Goal: Task Accomplishment & Management: Complete application form

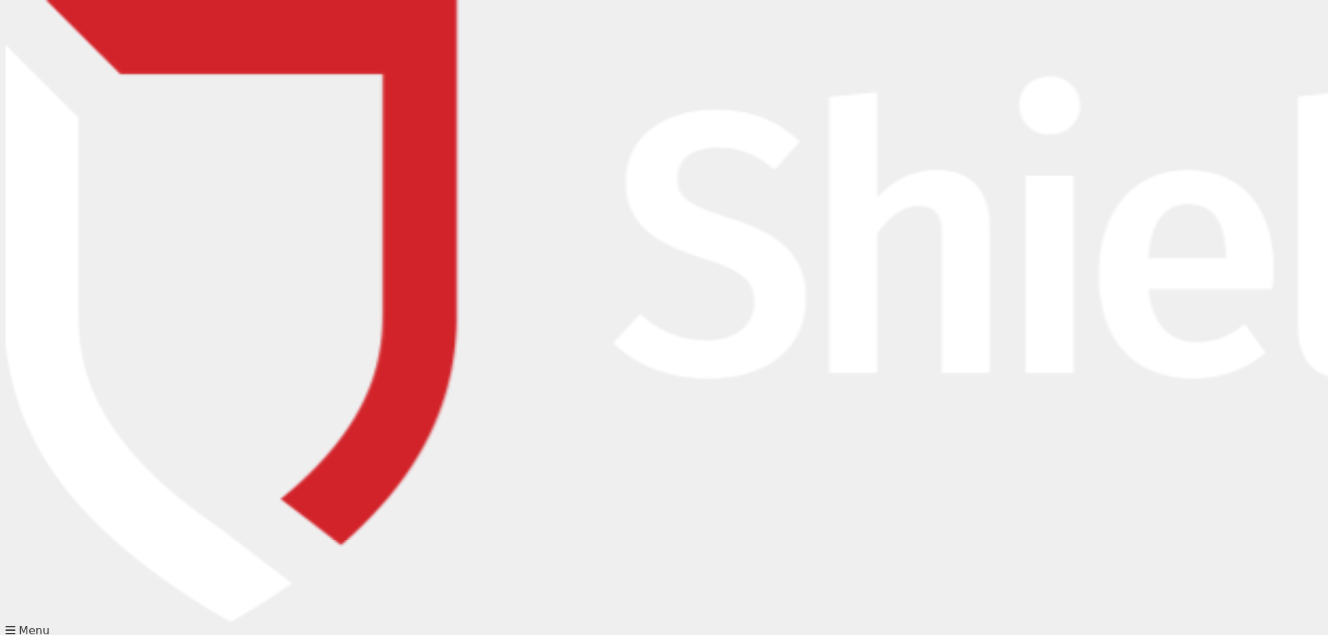
type input "Lauren"
type input "Hull"
type input "[EMAIL_ADDRESS][DOMAIN_NAME]"
type input "0447840822"
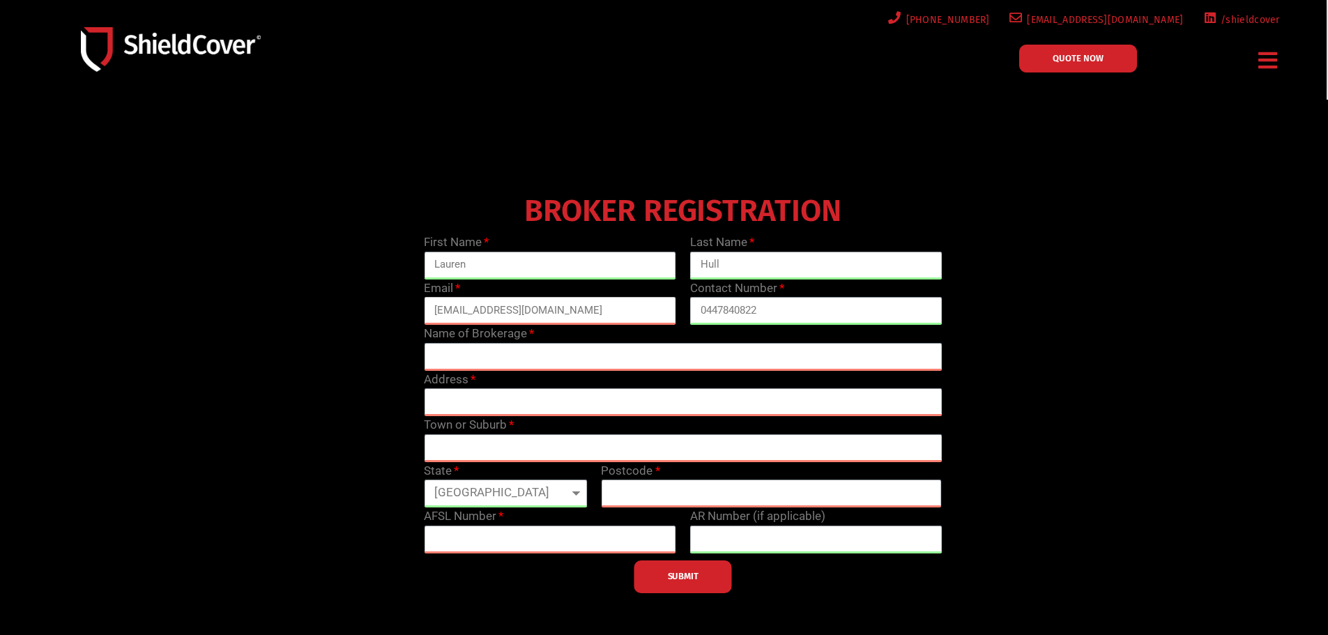
drag, startPoint x: 366, startPoint y: 306, endPoint x: 314, endPoint y: 302, distance: 51.7
click at [314, 304] on div "BROKER REGISTRATION First Name [PERSON_NAME] Last Name [PERSON_NAME] Email [EMA…" at bounding box center [683, 391] width 1064 height 404
type input "[EMAIL_ADDRESS][DOMAIN_NAME]"
click at [1265, 60] on icon "Menu Toggle" at bounding box center [1267, 60] width 19 height 22
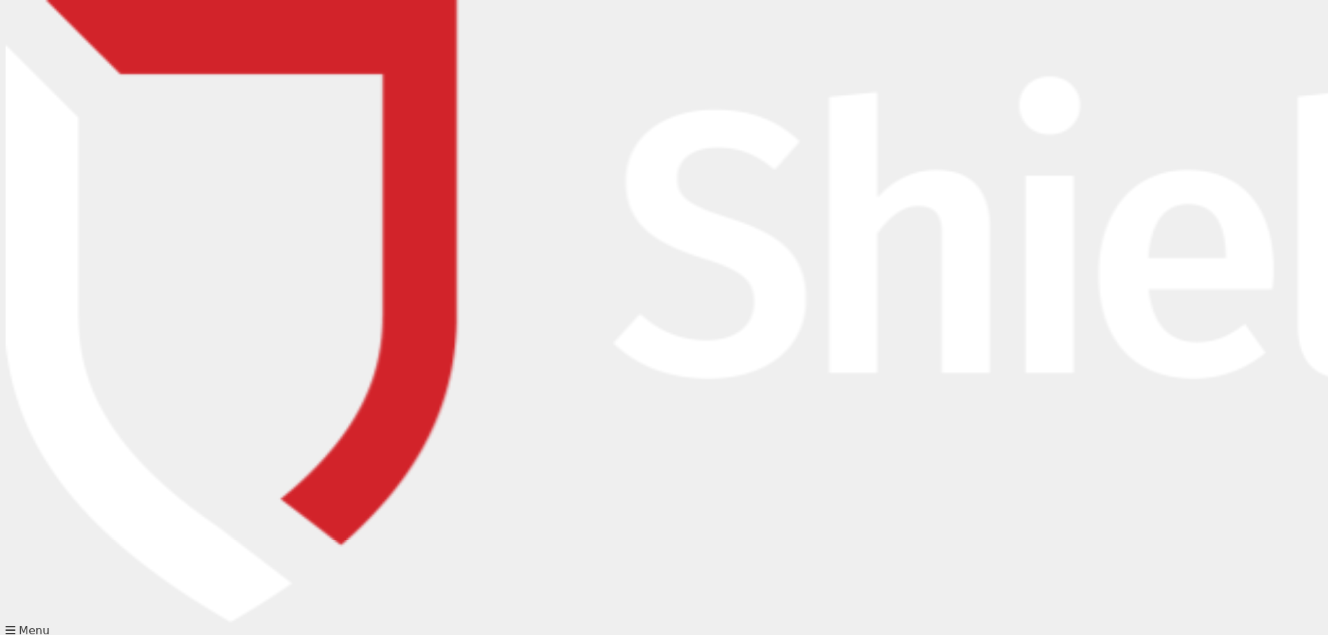
type input "Lauren"
type input "Hull"
type input "[EMAIL_ADDRESS][DOMAIN_NAME]"
type input "0447840822"
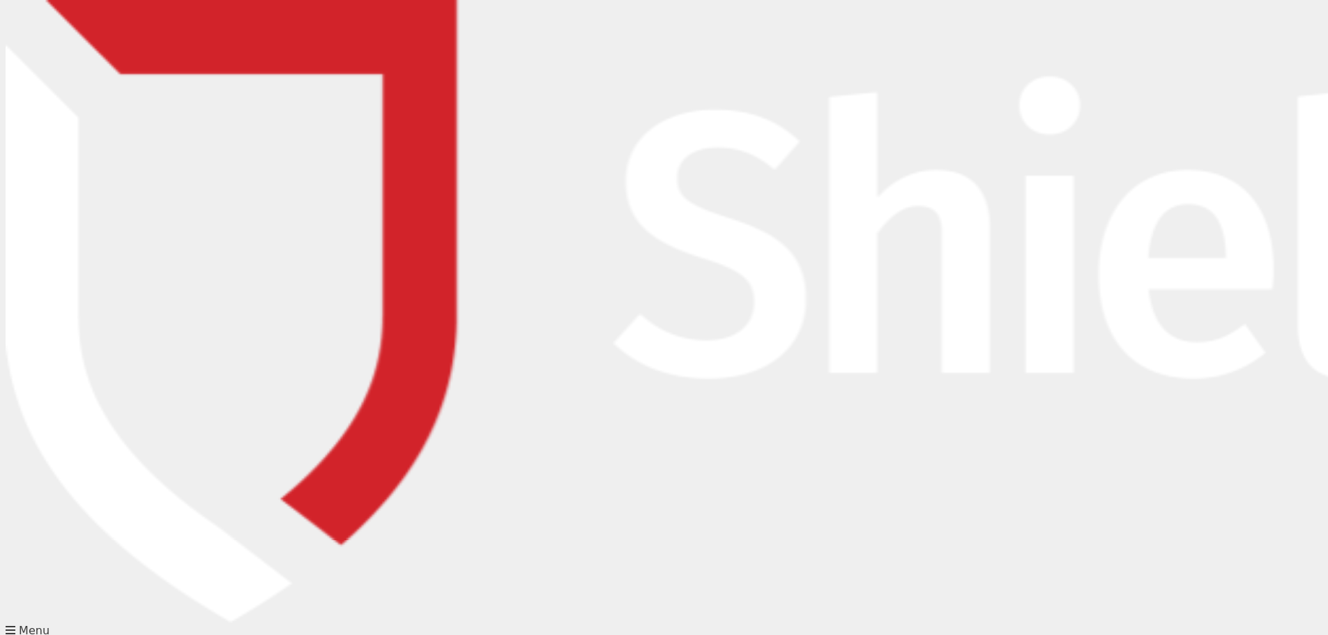
drag, startPoint x: 576, startPoint y: 314, endPoint x: 389, endPoint y: 308, distance: 186.9
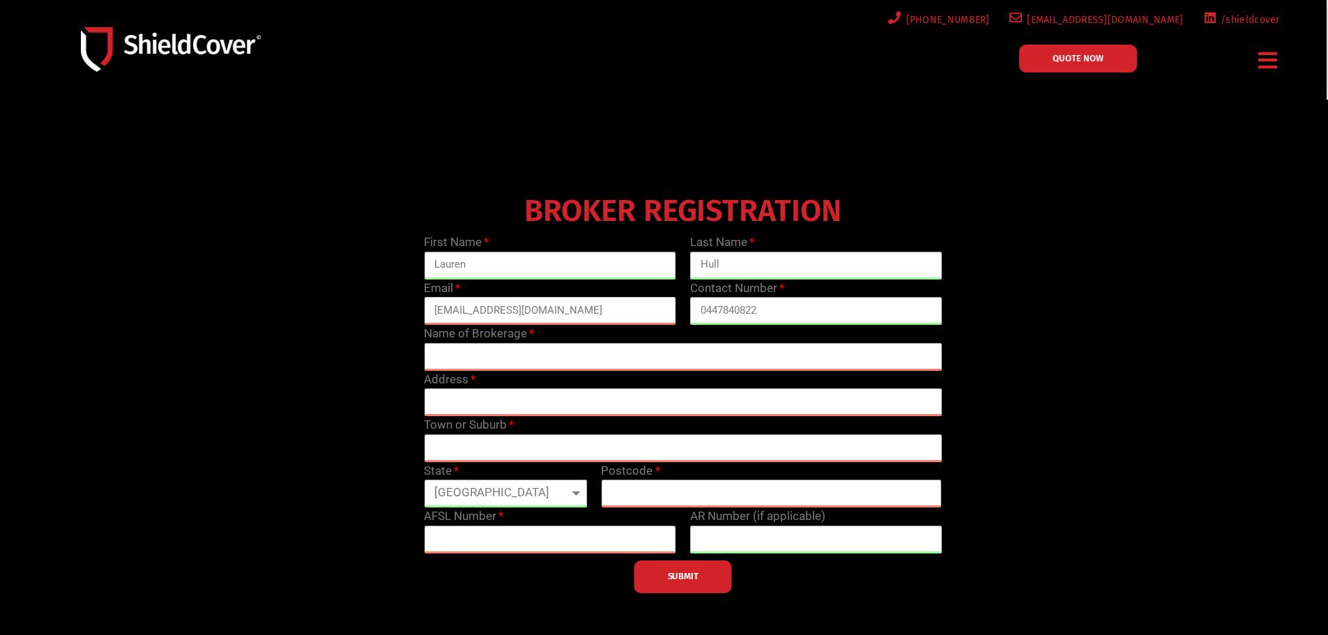
click at [389, 308] on div "BROKER REGISTRATION First Name [PERSON_NAME] Last Name [PERSON_NAME] Email [EMA…" at bounding box center [683, 391] width 1064 height 404
type input "[EMAIL_ADDRESS][DOMAIN_NAME]"
click at [475, 360] on input "text" at bounding box center [683, 357] width 518 height 28
type input "Regional Insurance Brokers"
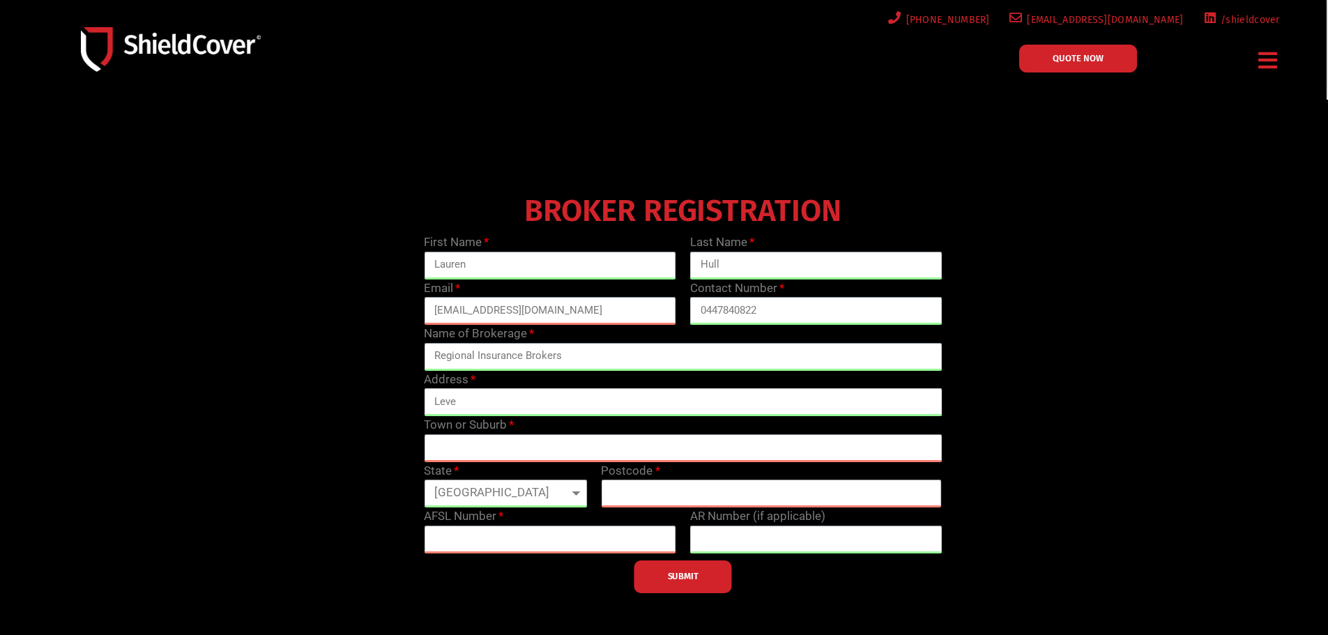
type input "Level"
type input "[STREET_ADDRESS]"
type input "Cairns"
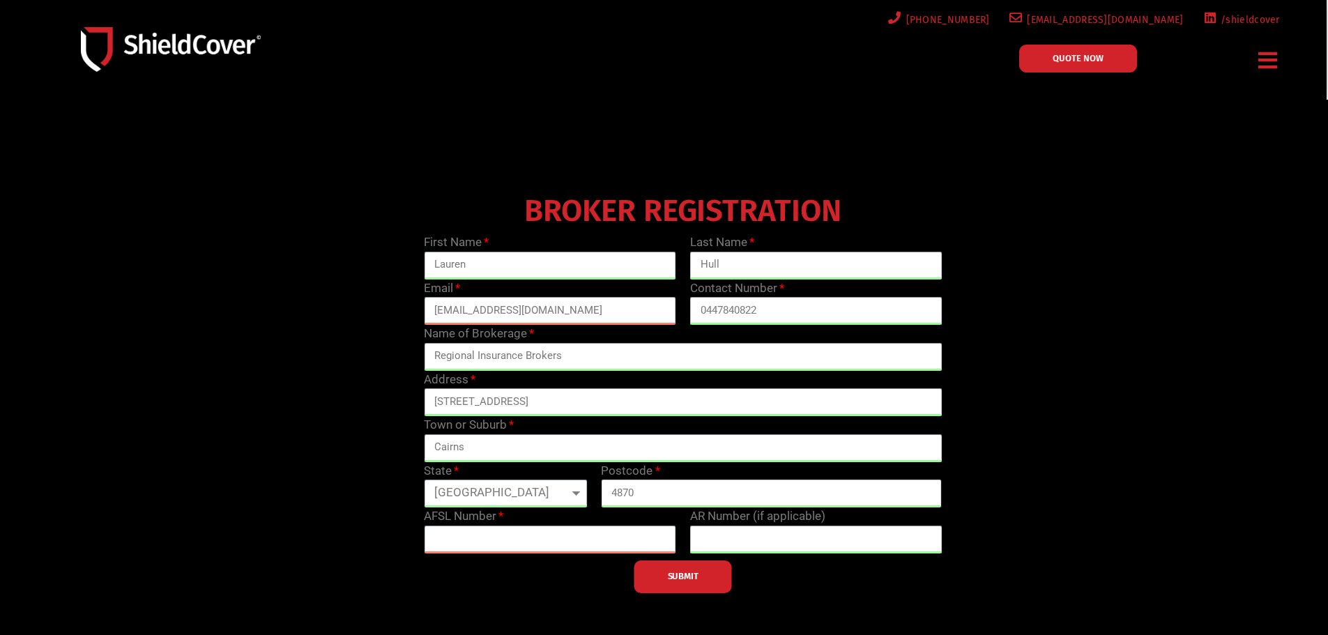
type input "4870"
click at [523, 530] on input "text" at bounding box center [550, 540] width 252 height 28
type input "244330"
click at [697, 583] on button "SUBMIT" at bounding box center [683, 576] width 98 height 33
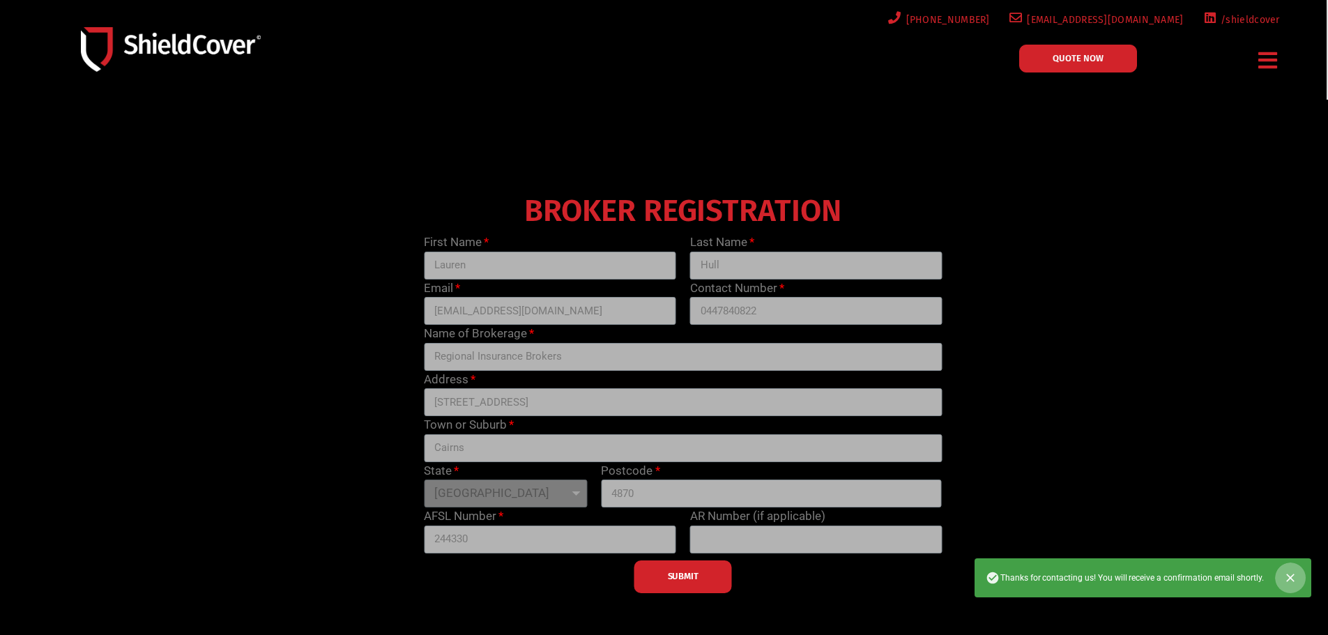
click at [1290, 578] on icon "Close" at bounding box center [1290, 578] width 8 height 8
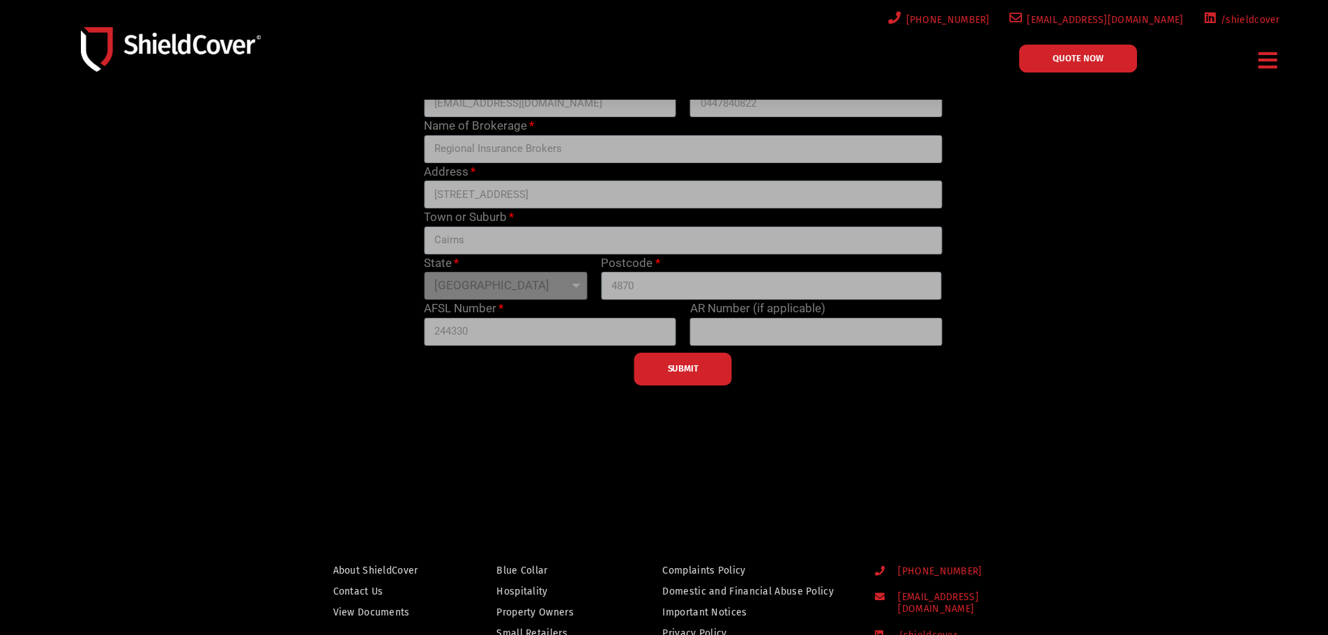
scroll to position [418, 0]
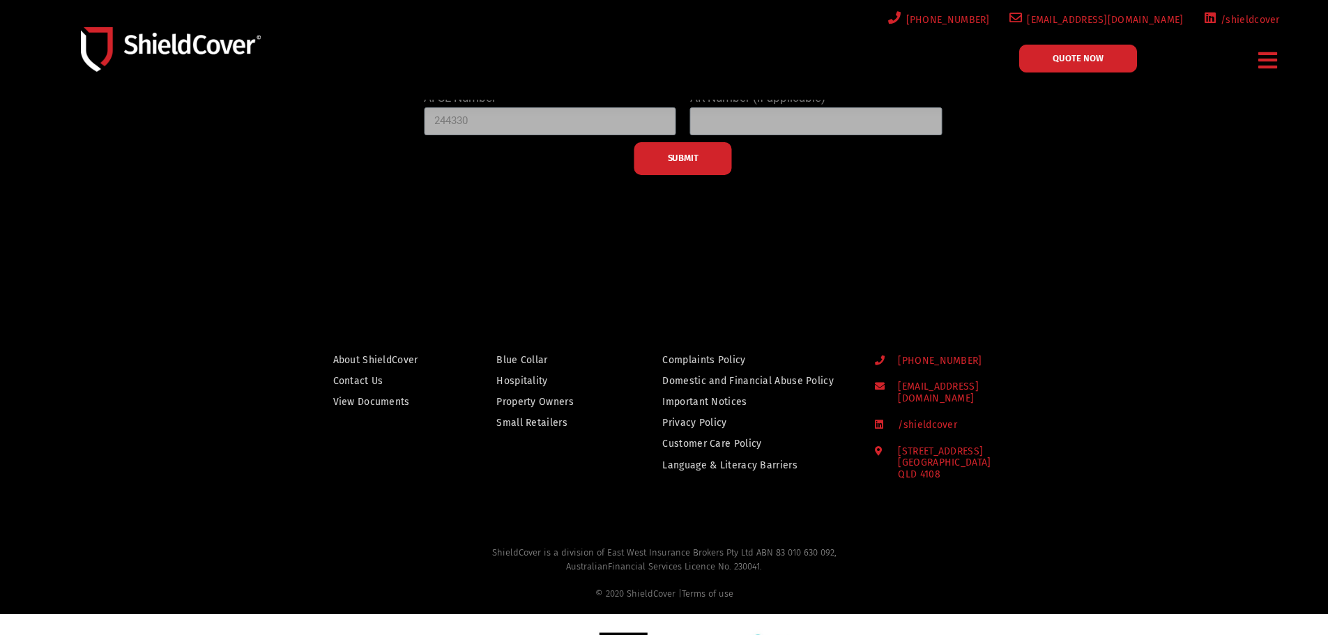
click at [1271, 70] on icon "Menu Toggle" at bounding box center [1267, 60] width 19 height 22
click at [1265, 53] on icon "Menu Toggle" at bounding box center [1267, 60] width 19 height 22
click at [1084, 50] on link "QUOTE NOW" at bounding box center [1078, 59] width 118 height 28
